Goal: Navigation & Orientation: Find specific page/section

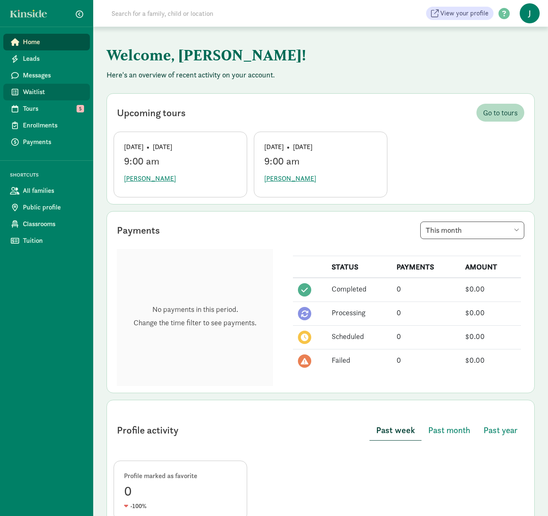
click at [52, 94] on span "Waitlist" at bounding box center [53, 92] width 60 height 10
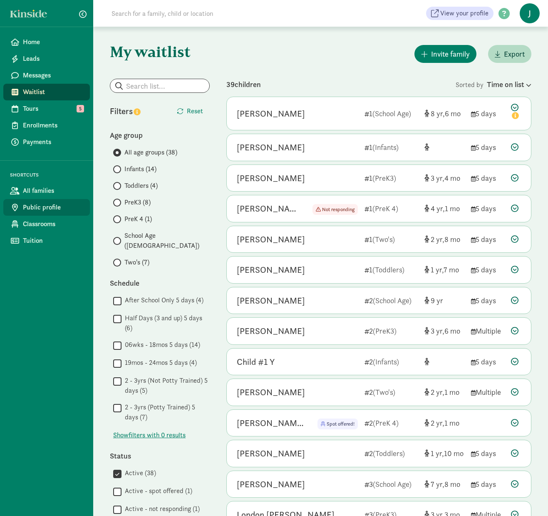
click at [41, 204] on span "Public profile" at bounding box center [53, 207] width 60 height 10
